Goal: Task Accomplishment & Management: Use online tool/utility

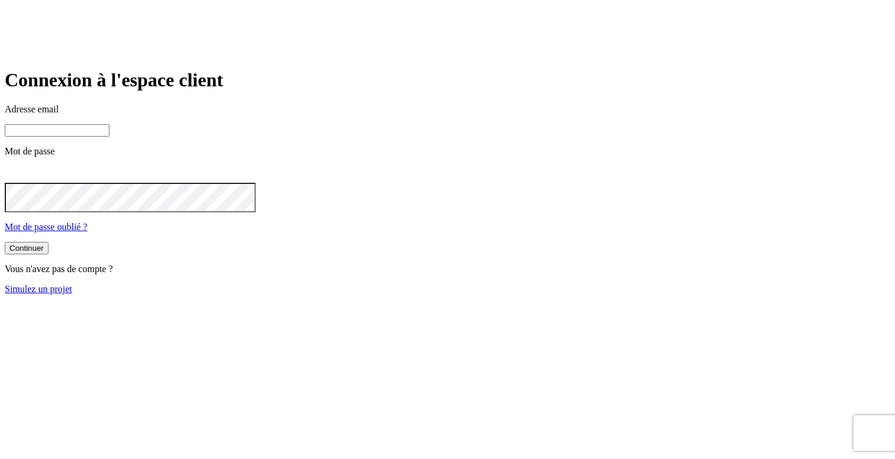
type input "[PERSON_NAME][DOMAIN_NAME][EMAIL_ADDRESS][DOMAIN_NAME]"
click at [72, 294] on link "Simulez un projet" at bounding box center [39, 289] width 68 height 10
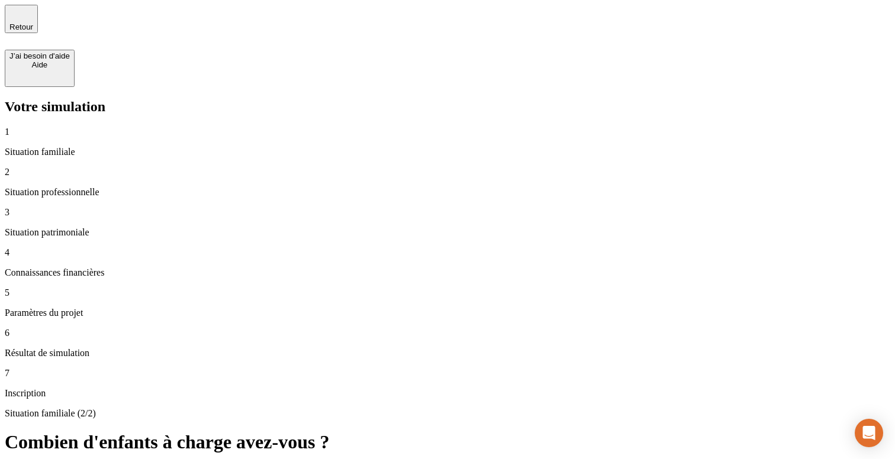
click at [31, 18] on div "Retour" at bounding box center [21, 19] width 24 height 25
